Goal: Task Accomplishment & Management: Manage account settings

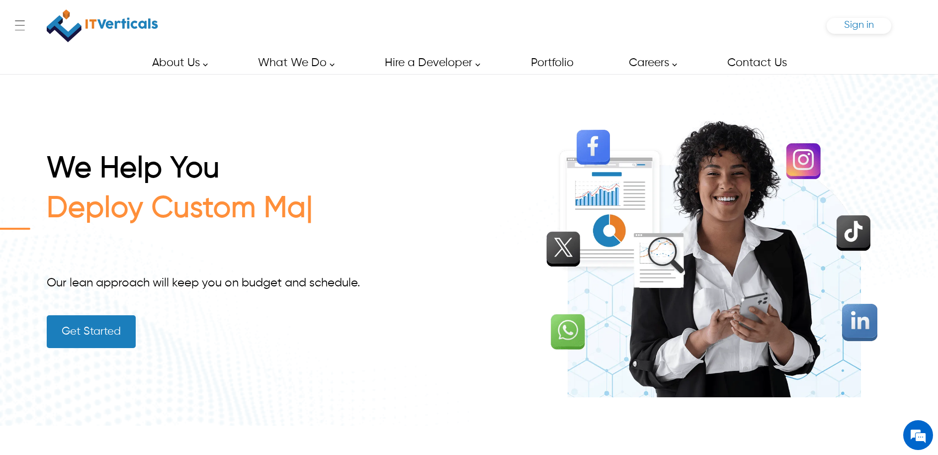
click at [862, 24] on span "Sign in" at bounding box center [859, 25] width 30 height 10
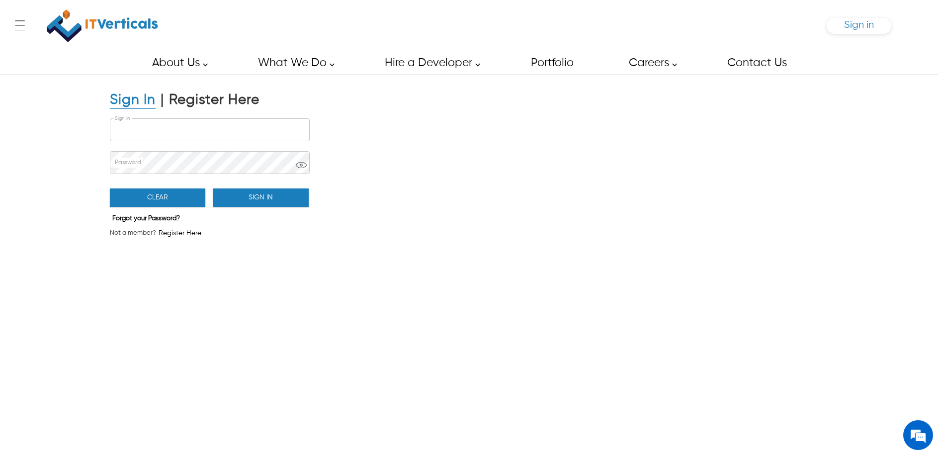
type input "**********"
click at [269, 194] on button "Sign In" at bounding box center [260, 197] width 95 height 18
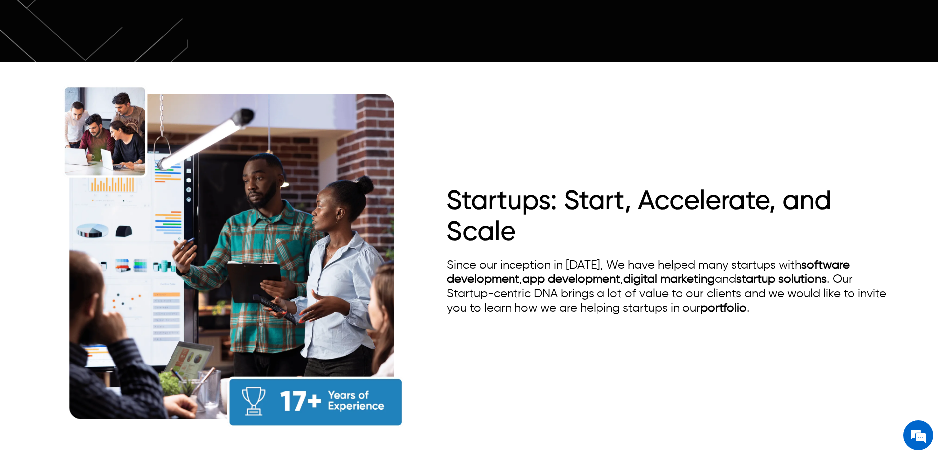
scroll to position [937, 0]
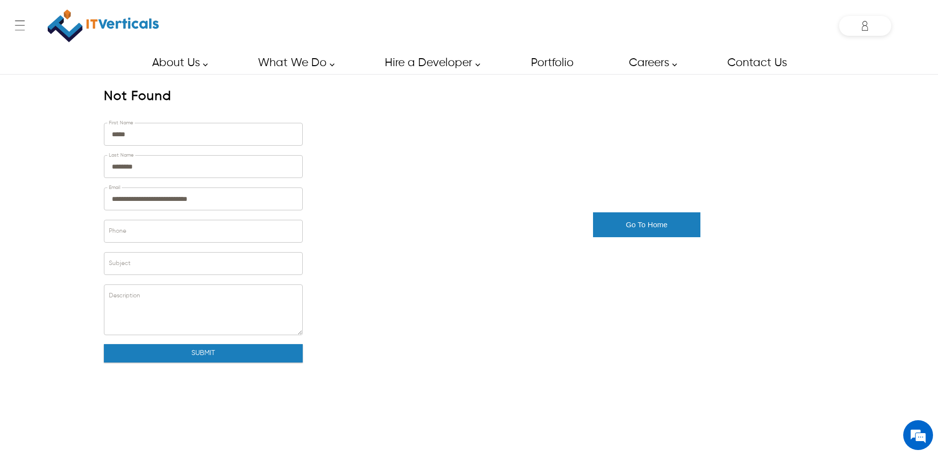
click at [127, 20] on img at bounding box center [103, 26] width 111 height 42
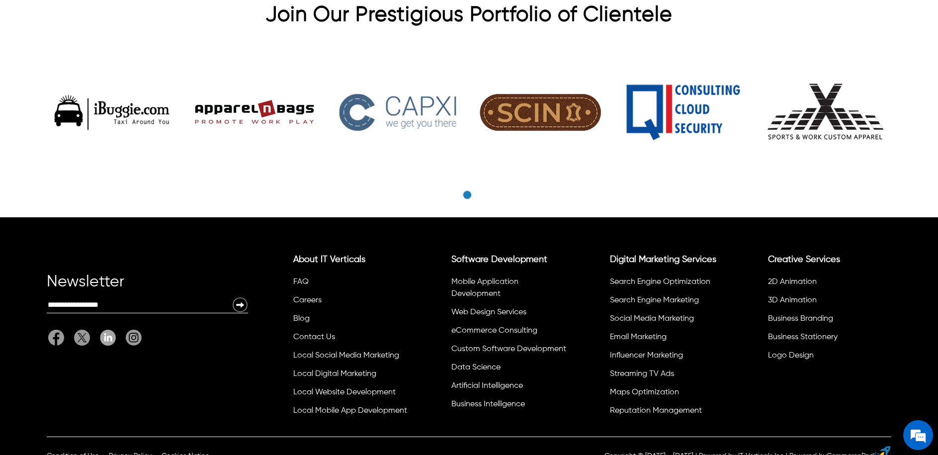
scroll to position [3145, 0]
